Goal: Task Accomplishment & Management: Manage account settings

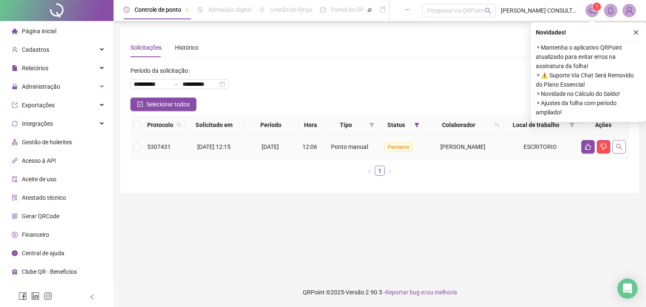
click at [619, 145] on icon "search" at bounding box center [619, 146] width 7 height 7
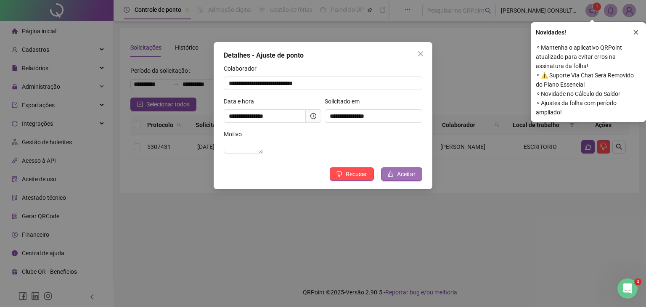
click at [397, 181] on button "Aceitar" at bounding box center [401, 173] width 41 height 13
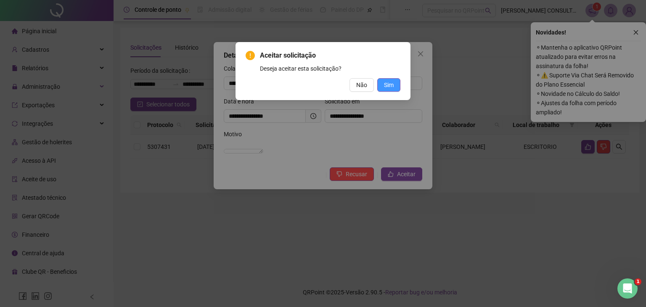
click at [385, 84] on span "Sim" at bounding box center [389, 84] width 10 height 9
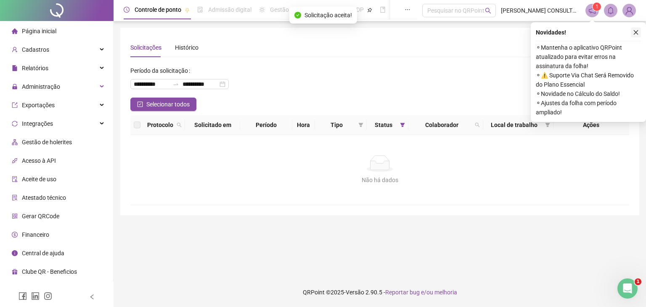
click at [634, 33] on icon "close" at bounding box center [636, 32] width 5 height 5
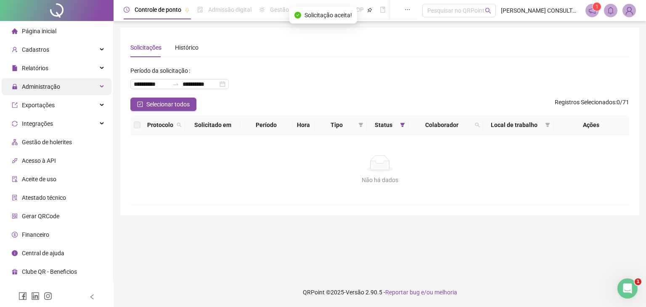
click at [58, 87] on span "Administração" at bounding box center [41, 86] width 38 height 7
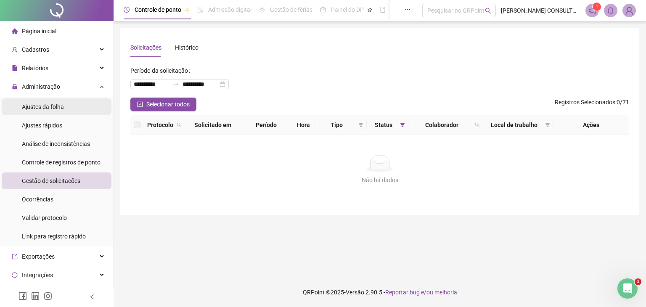
click at [70, 107] on li "Ajustes da folha" at bounding box center [57, 106] width 110 height 17
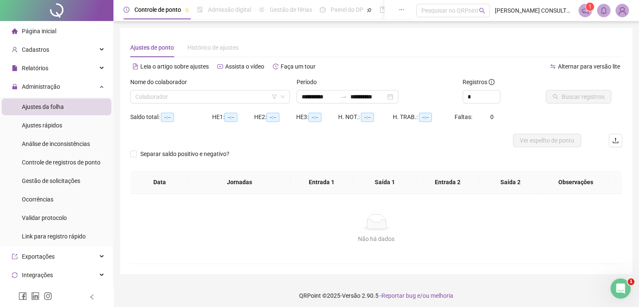
type input "**********"
click at [56, 32] on li "Página inicial" at bounding box center [57, 31] width 110 height 17
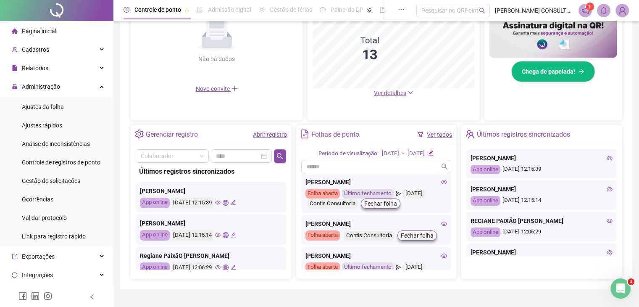
click at [394, 90] on span "Ver detalhes" at bounding box center [390, 93] width 32 height 7
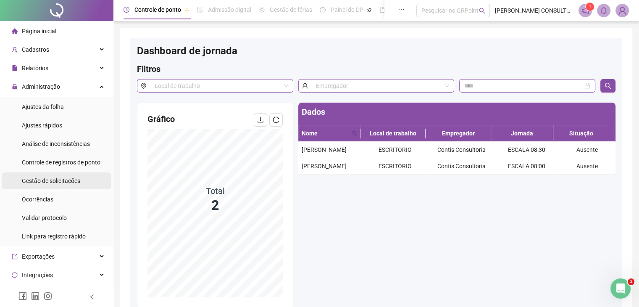
click at [74, 180] on span "Gestão de solicitações" at bounding box center [51, 180] width 58 height 7
